Goal: Transaction & Acquisition: Purchase product/service

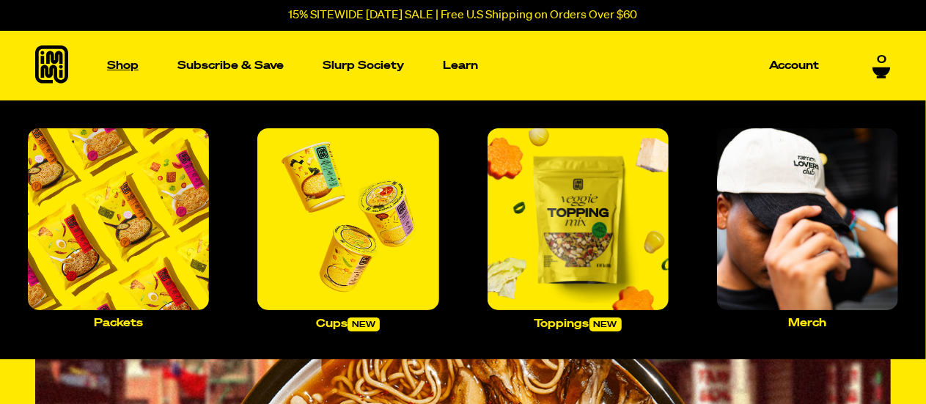
click at [128, 59] on link "Shop" at bounding box center [122, 66] width 43 height 70
click at [129, 61] on p "Shop" at bounding box center [123, 65] width 32 height 11
click at [344, 326] on p "Cups new" at bounding box center [348, 325] width 64 height 14
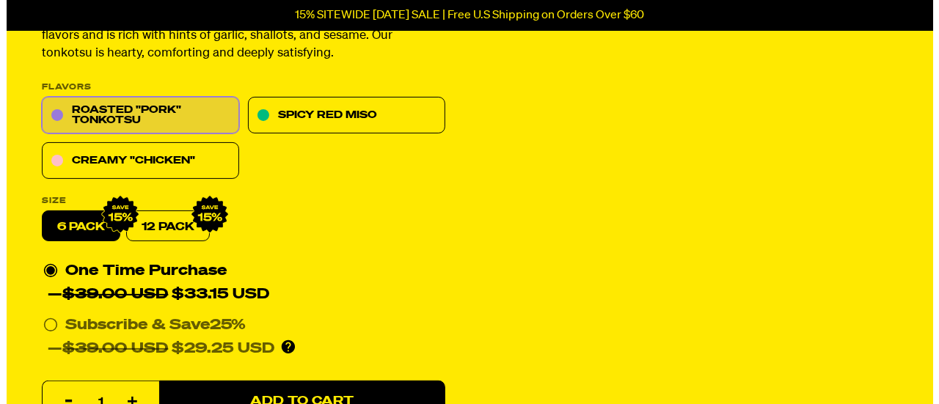
scroll to position [220, 0]
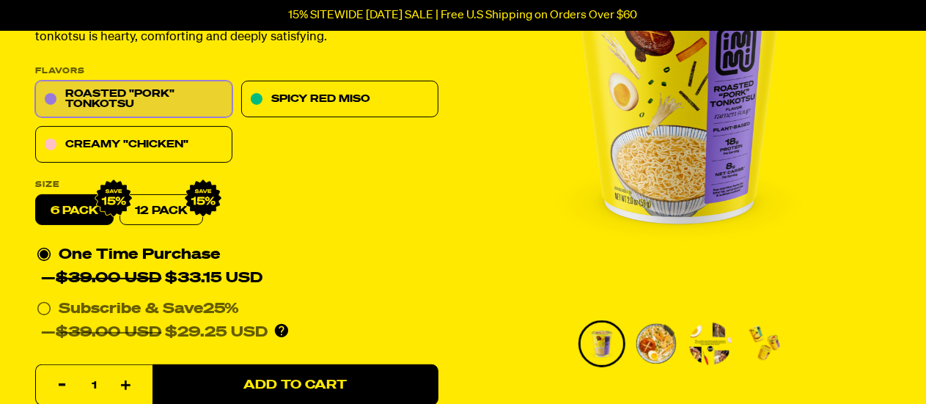
click at [82, 209] on label "6 pack" at bounding box center [74, 210] width 78 height 31
click at [36, 196] on input "6 pack" at bounding box center [35, 195] width 1 height 1
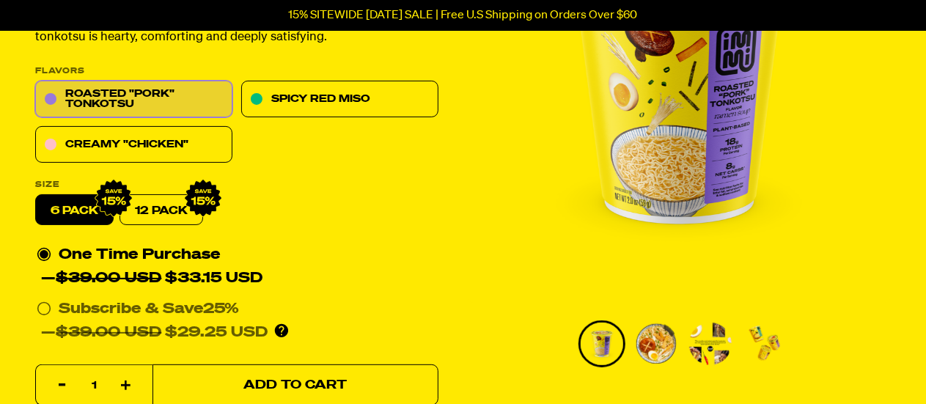
click at [296, 373] on button "Add to Cart" at bounding box center [296, 385] width 286 height 41
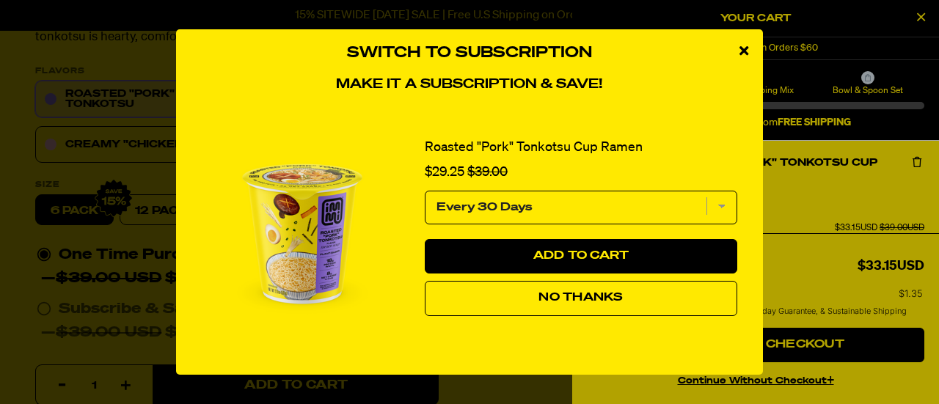
click at [625, 299] on button "No Thanks" at bounding box center [581, 298] width 312 height 35
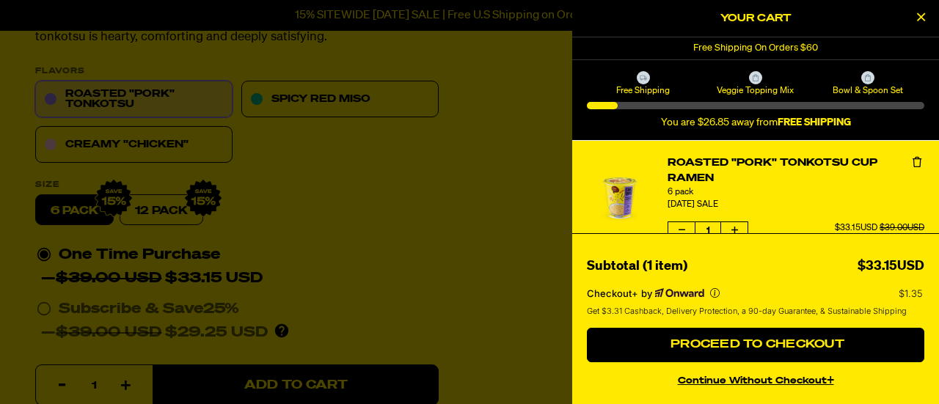
click at [137, 147] on div at bounding box center [469, 202] width 939 height 404
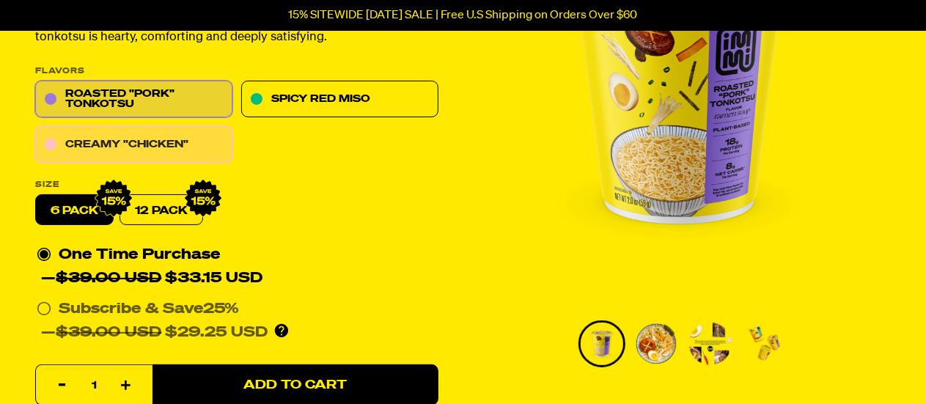
click at [138, 149] on link "Creamy "Chicken"" at bounding box center [133, 145] width 197 height 37
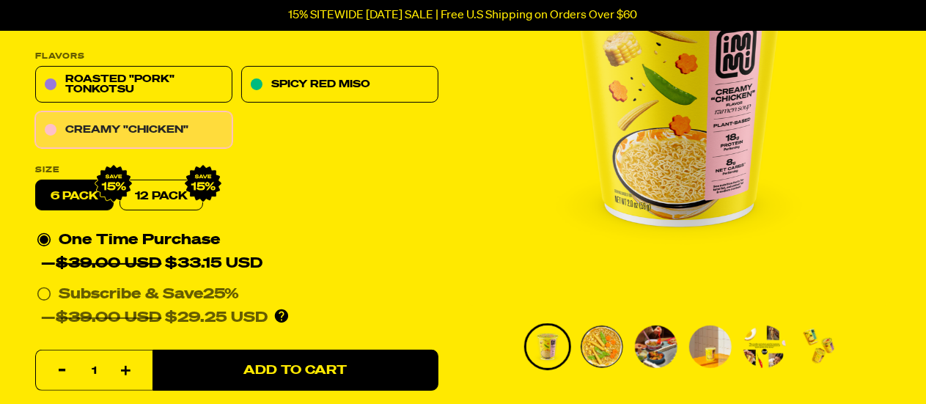
scroll to position [293, 0]
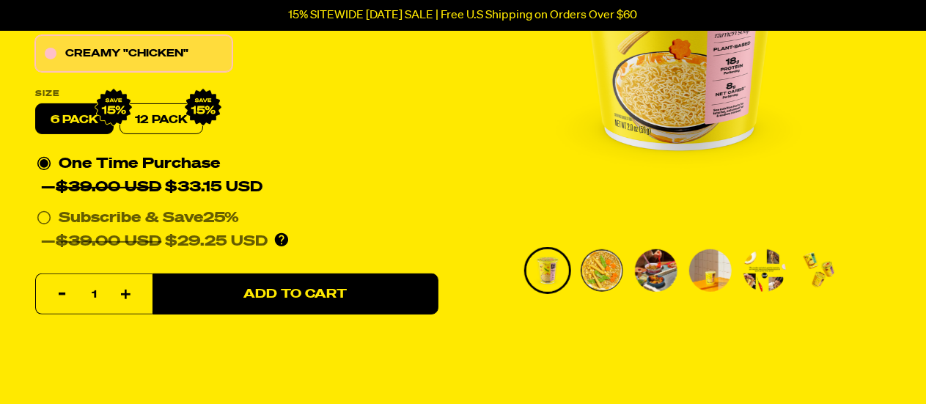
drag, startPoint x: 69, startPoint y: 118, endPoint x: 70, endPoint y: 128, distance: 9.6
click at [70, 124] on label "6 pack" at bounding box center [74, 119] width 78 height 31
click at [36, 105] on input "6 pack" at bounding box center [35, 104] width 1 height 1
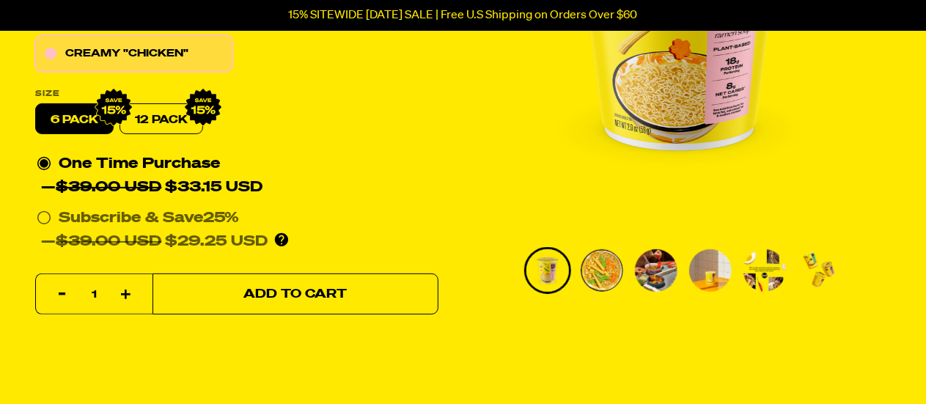
drag, startPoint x: 286, startPoint y: 300, endPoint x: 282, endPoint y: 307, distance: 7.9
click at [286, 303] on button "Add to Cart" at bounding box center [296, 294] width 286 height 41
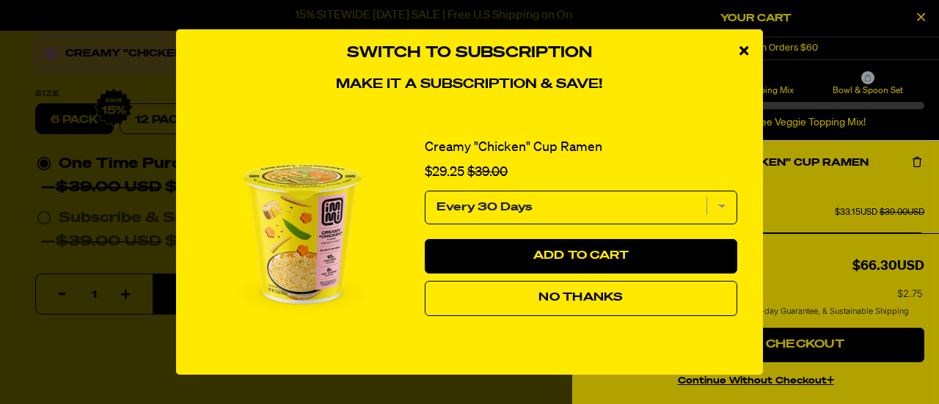
click at [514, 301] on button "No Thanks" at bounding box center [581, 298] width 312 height 35
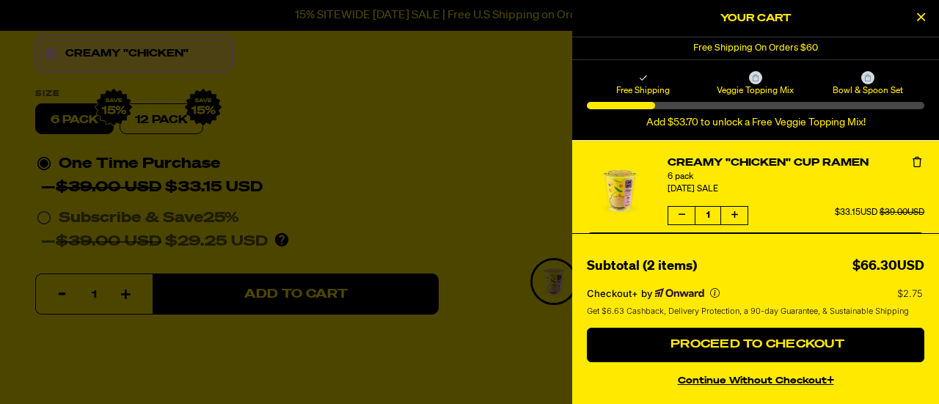
click at [453, 214] on div at bounding box center [469, 202] width 939 height 404
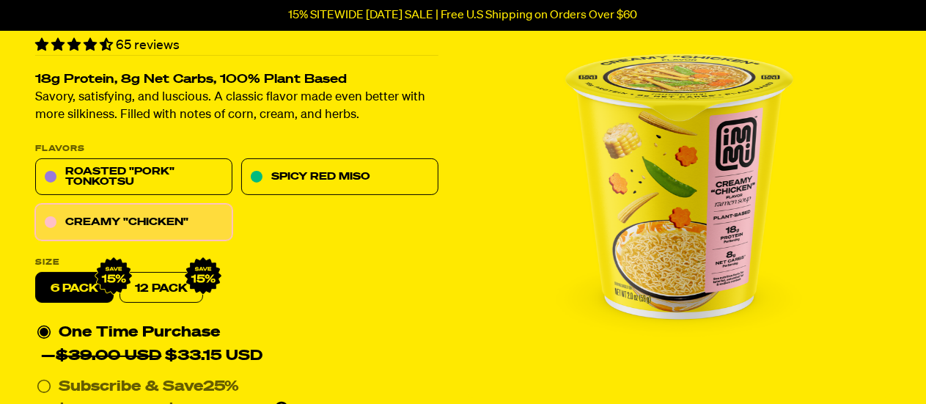
scroll to position [73, 0]
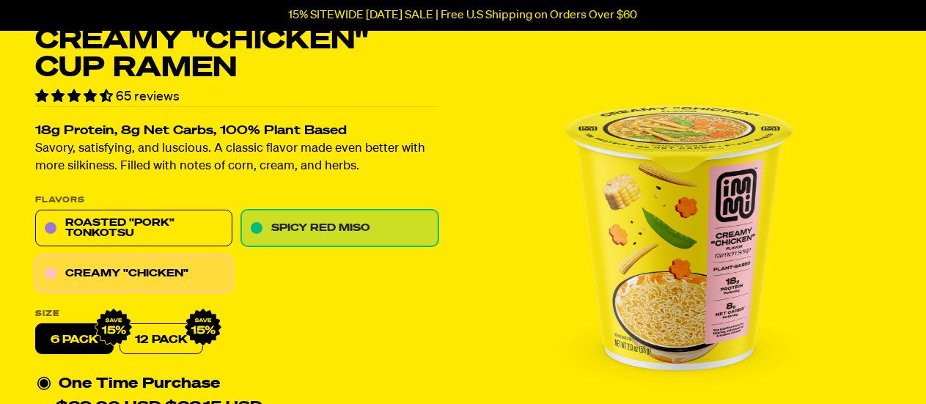
click at [345, 234] on link "Spicy Red Miso" at bounding box center [339, 229] width 197 height 37
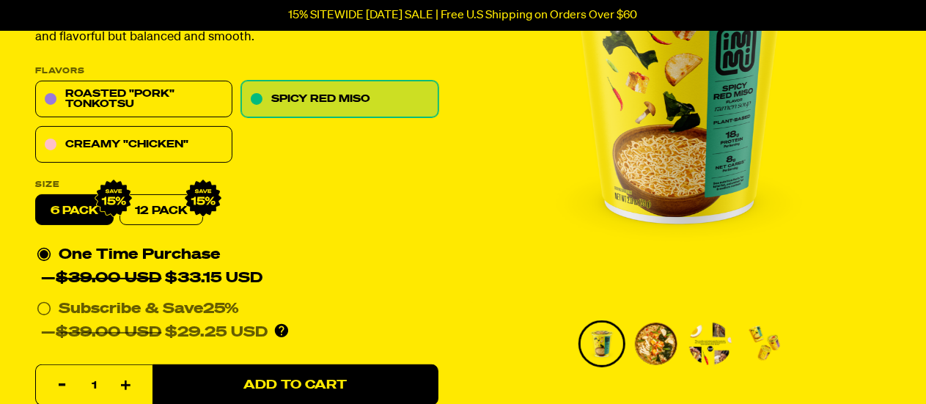
drag, startPoint x: 64, startPoint y: 203, endPoint x: 87, endPoint y: 205, distance: 22.8
click at [65, 204] on label "6 pack" at bounding box center [74, 210] width 78 height 31
click at [36, 196] on input "6 pack" at bounding box center [35, 195] width 1 height 1
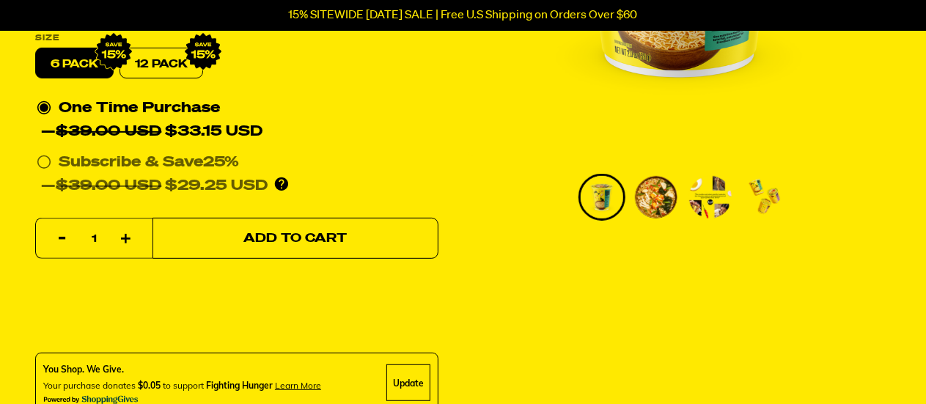
click at [288, 244] on span "Add to Cart" at bounding box center [295, 239] width 103 height 12
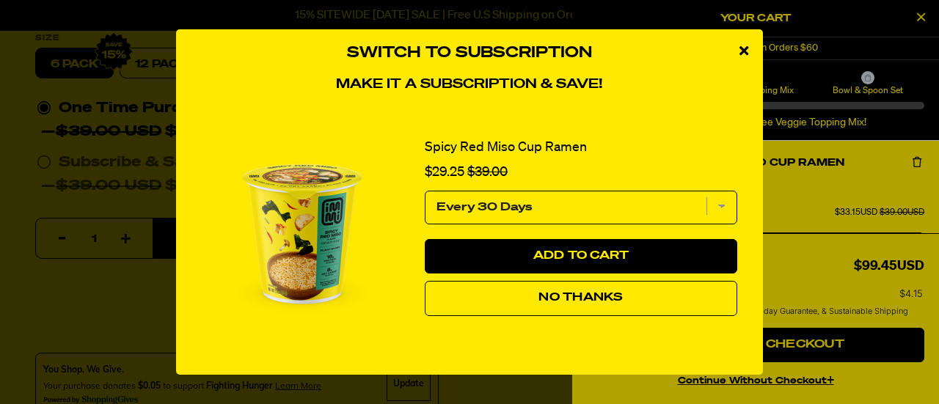
click at [556, 298] on span "No Thanks" at bounding box center [580, 298] width 84 height 12
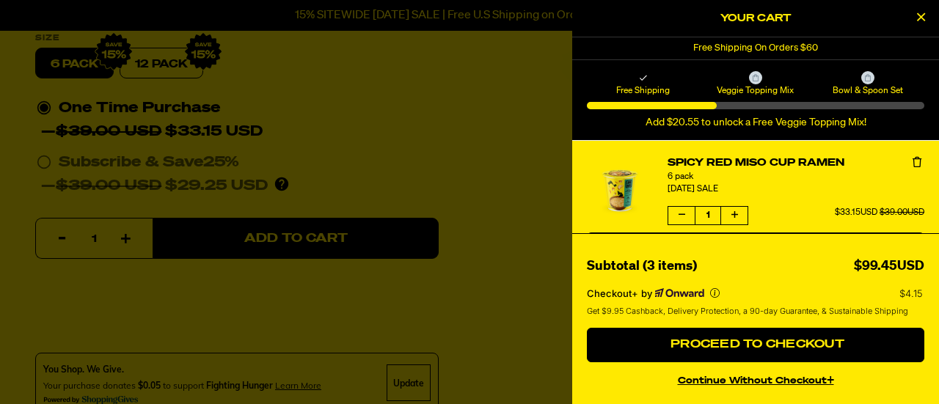
click at [467, 136] on div at bounding box center [469, 202] width 939 height 404
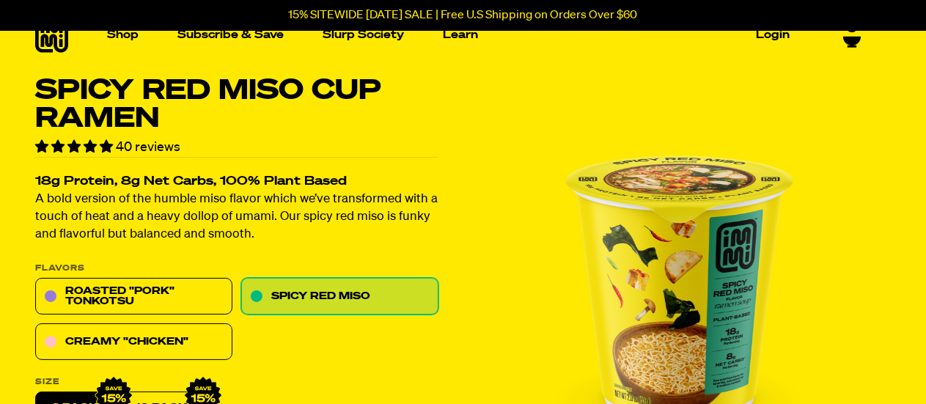
scroll to position [0, 0]
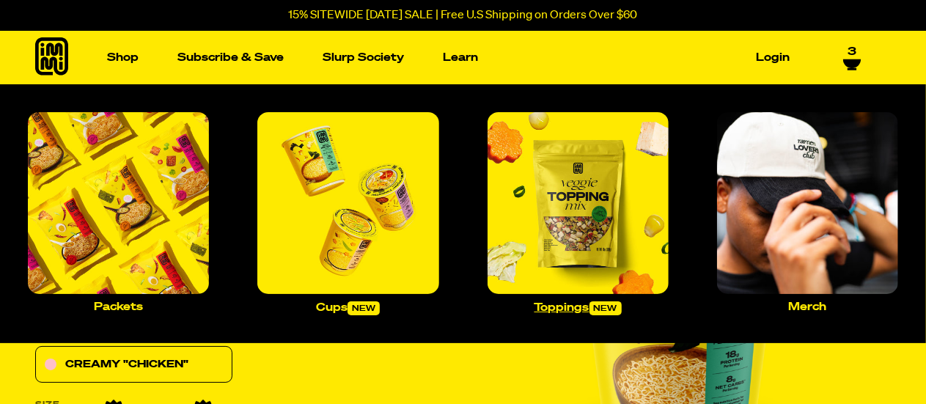
click at [578, 310] on p "Toppings new" at bounding box center [578, 308] width 87 height 14
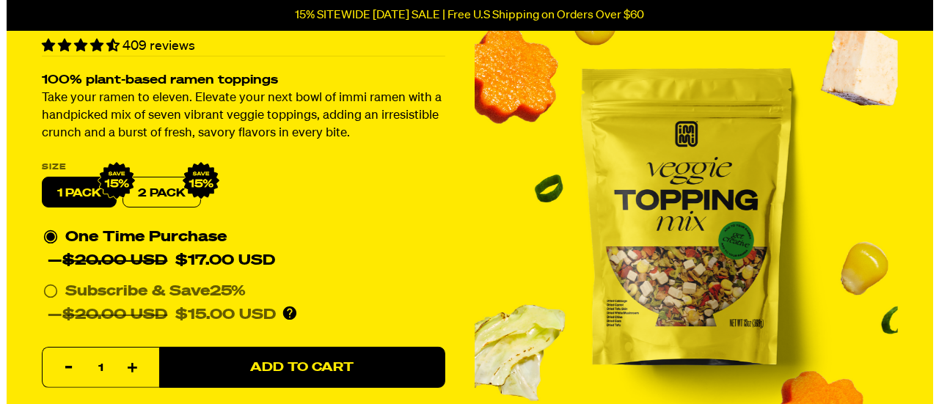
scroll to position [147, 0]
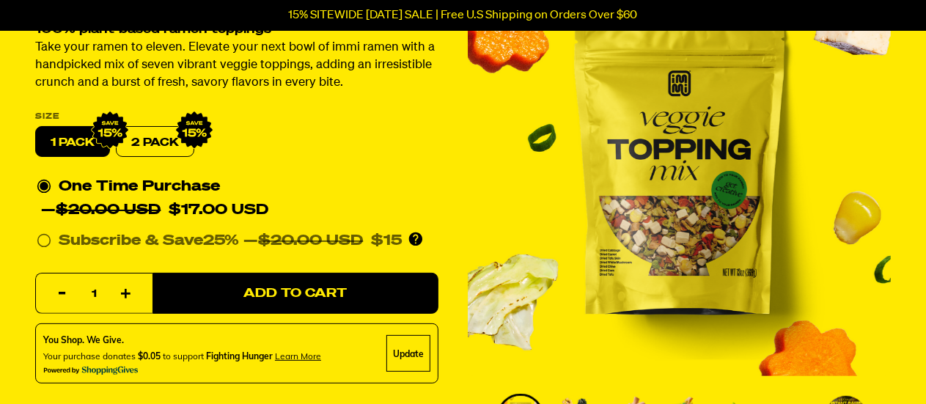
drag, startPoint x: 154, startPoint y: 142, endPoint x: 213, endPoint y: 135, distance: 59.1
click at [154, 143] on label "2 PACK" at bounding box center [155, 142] width 78 height 31
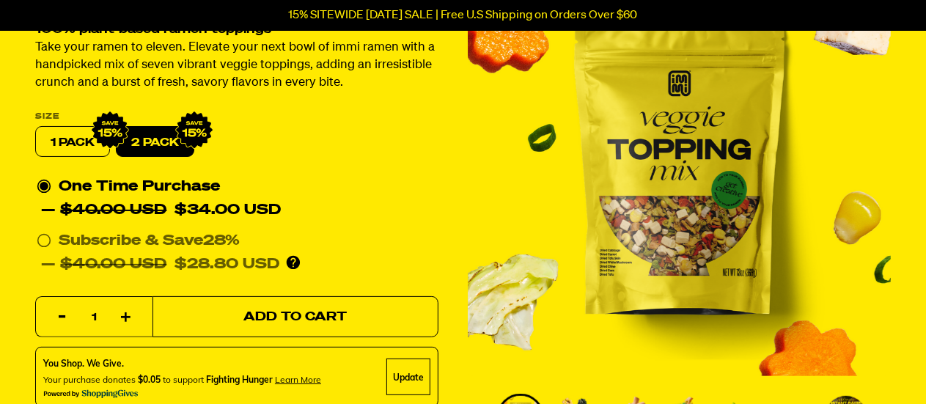
click at [293, 320] on span "Add to Cart" at bounding box center [295, 317] width 103 height 12
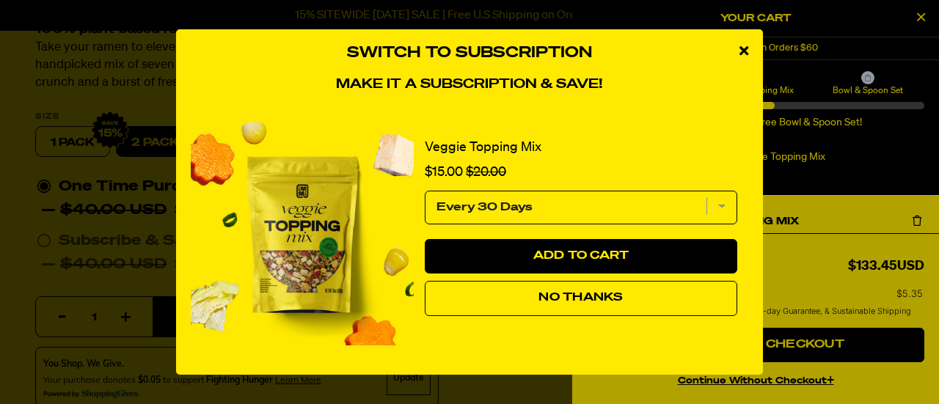
click at [624, 299] on button "No Thanks" at bounding box center [581, 298] width 312 height 35
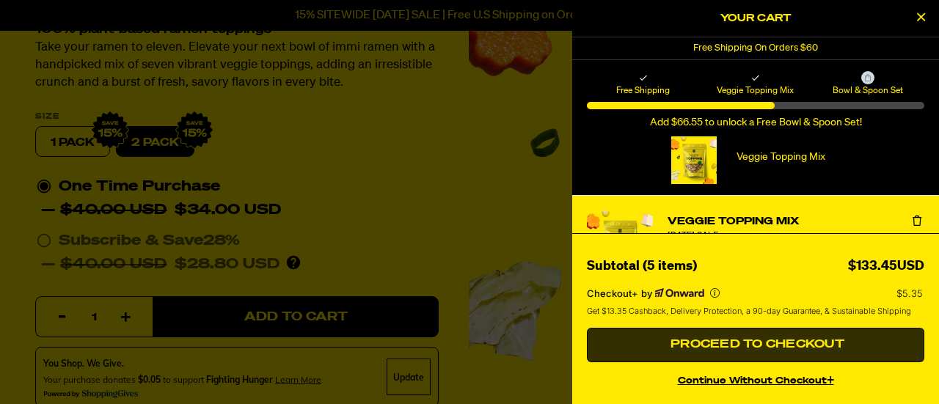
click at [742, 352] on button "Proceed to Checkout" at bounding box center [755, 345] width 337 height 35
